Goal: Navigation & Orientation: Find specific page/section

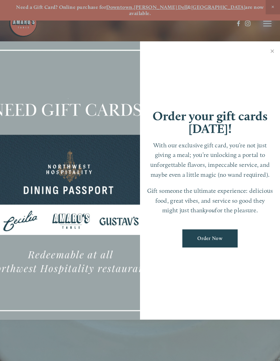
click at [272, 54] on link "Close" at bounding box center [272, 51] width 13 height 19
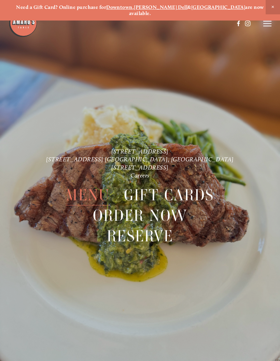
click at [94, 194] on span "Menu" at bounding box center [88, 195] width 44 height 21
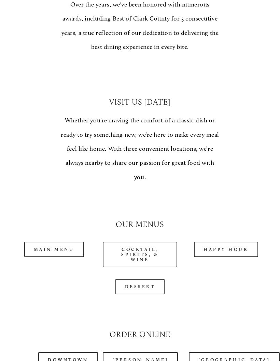
scroll to position [445, 0]
click at [59, 242] on link "Main Menu" at bounding box center [54, 249] width 60 height 15
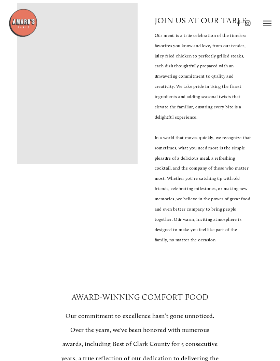
scroll to position [0, 0]
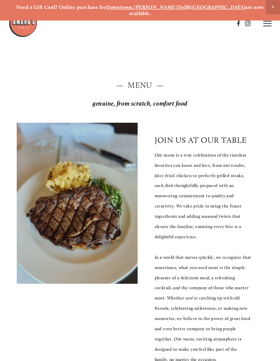
click at [266, 26] on line at bounding box center [268, 26] width 8 height 0
click at [184, 23] on span "Visit" at bounding box center [187, 24] width 10 height 6
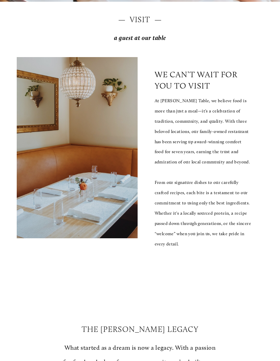
scroll to position [394, 0]
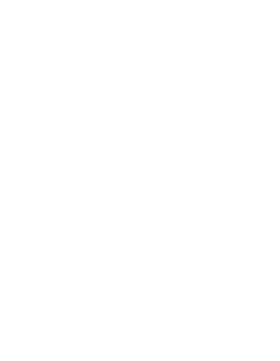
scroll to position [408, 0]
